Goal: Check status: Check status

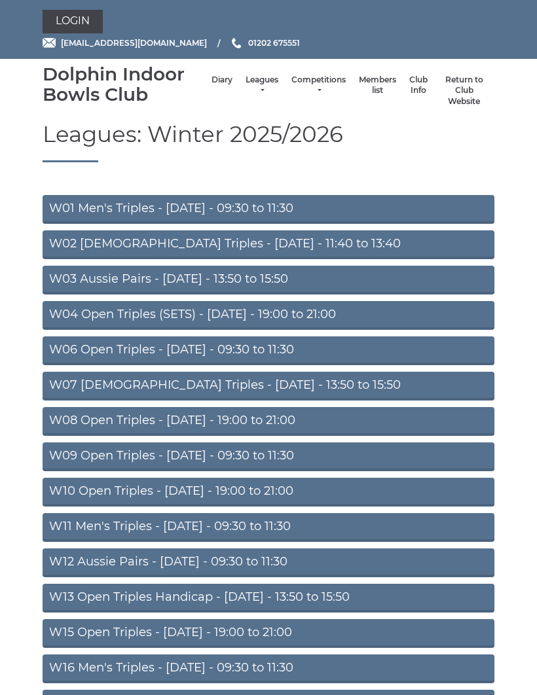
click at [295, 359] on link "W06 Open Triples - [DATE] - 09:30 to 11:30" at bounding box center [269, 351] width 452 height 29
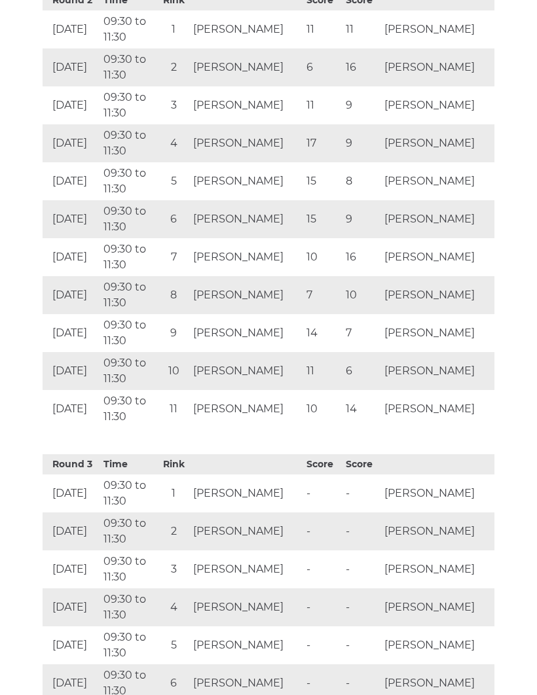
scroll to position [1452, 0]
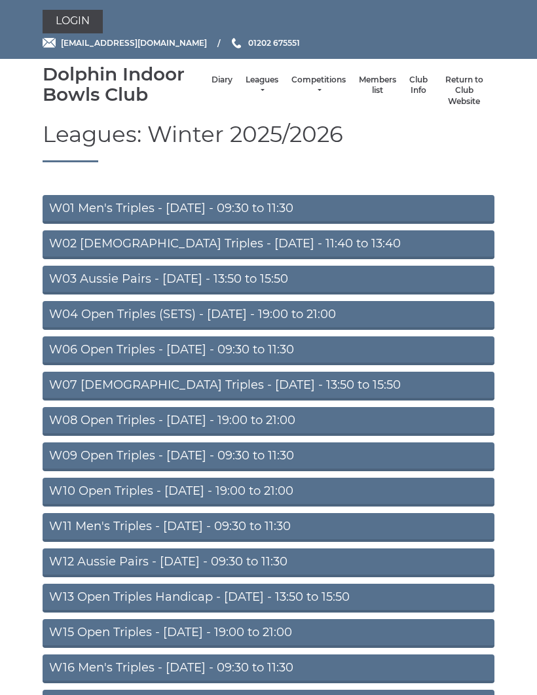
click at [297, 354] on link "W06 Open Triples - [DATE] - 09:30 to 11:30" at bounding box center [269, 351] width 452 height 29
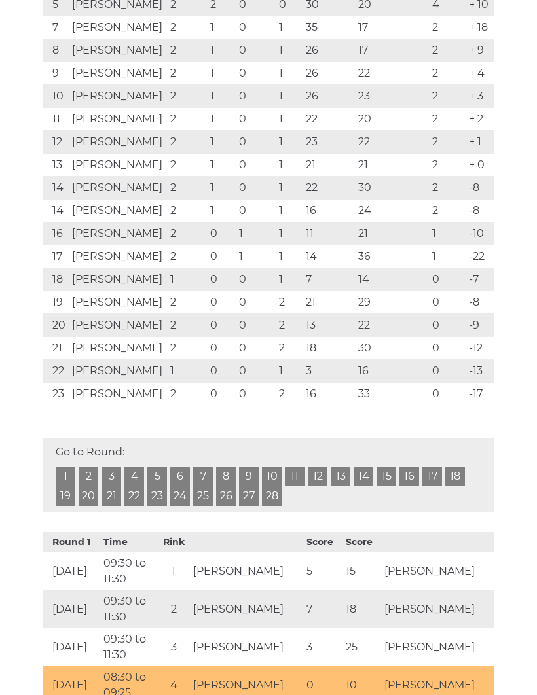
scroll to position [450, 0]
click at [117, 472] on link "3" at bounding box center [111, 477] width 20 height 20
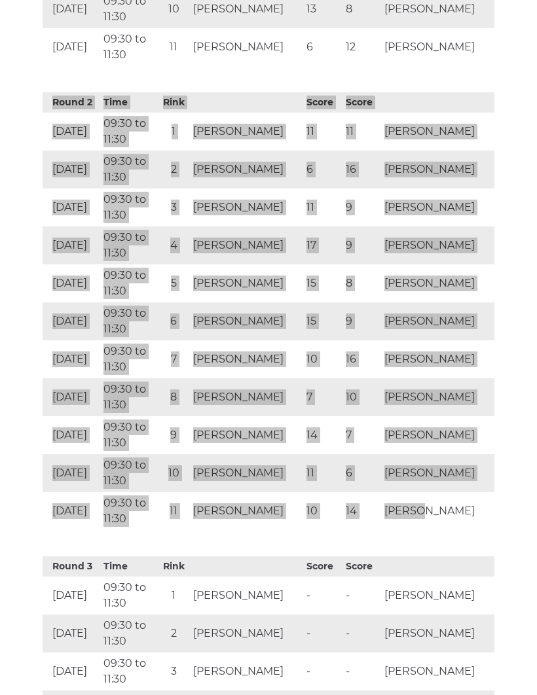
scroll to position [1355, 0]
